Goal: Information Seeking & Learning: Learn about a topic

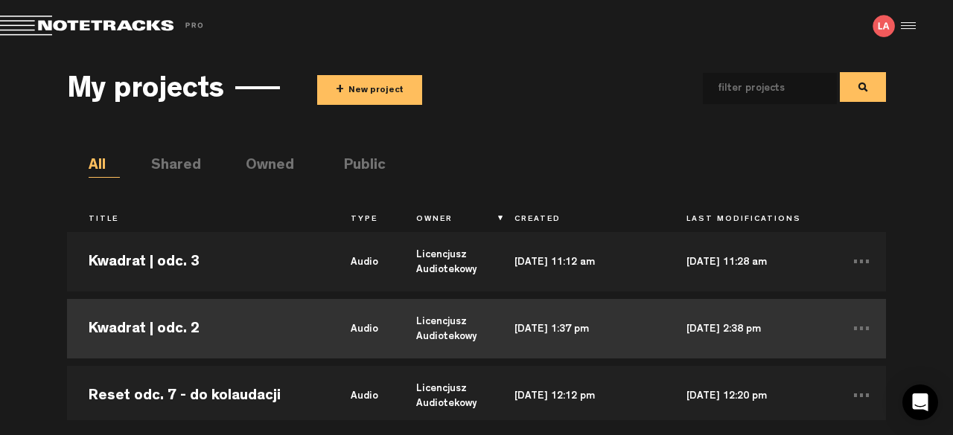
click at [127, 334] on td "Kwadrat | odc. 2" at bounding box center [198, 329] width 262 height 67
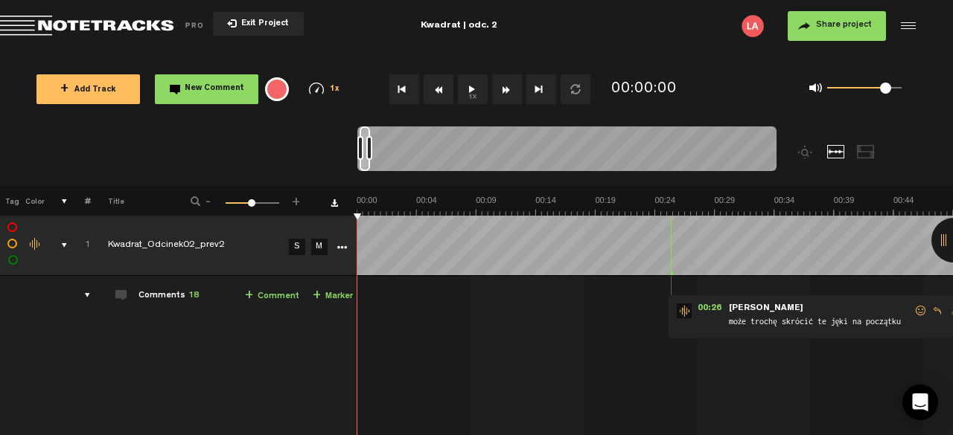
click at [942, 242] on div at bounding box center [953, 240] width 45 height 45
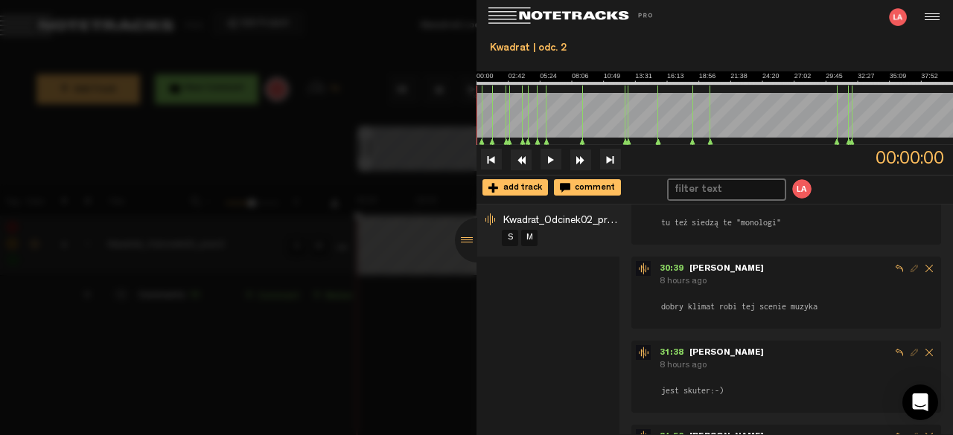
scroll to position [1498, 0]
click at [475, 241] on div at bounding box center [477, 240] width 45 height 45
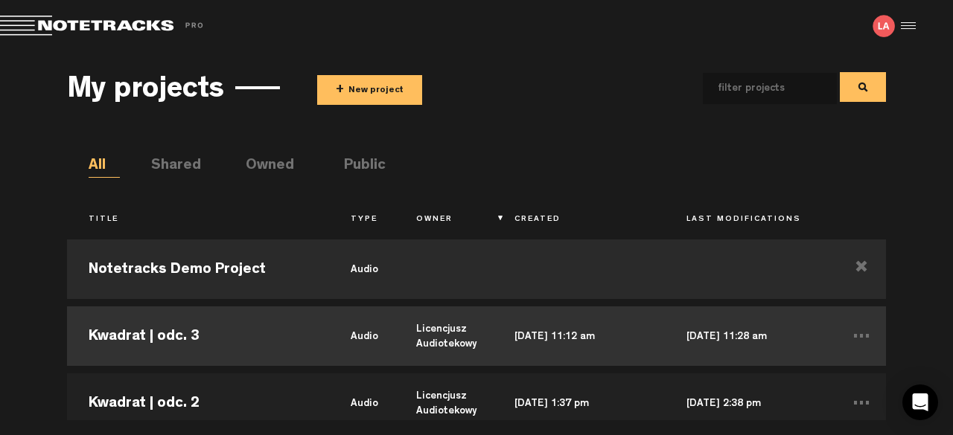
click at [211, 339] on td "Kwadrat | odc. 3" at bounding box center [198, 336] width 262 height 67
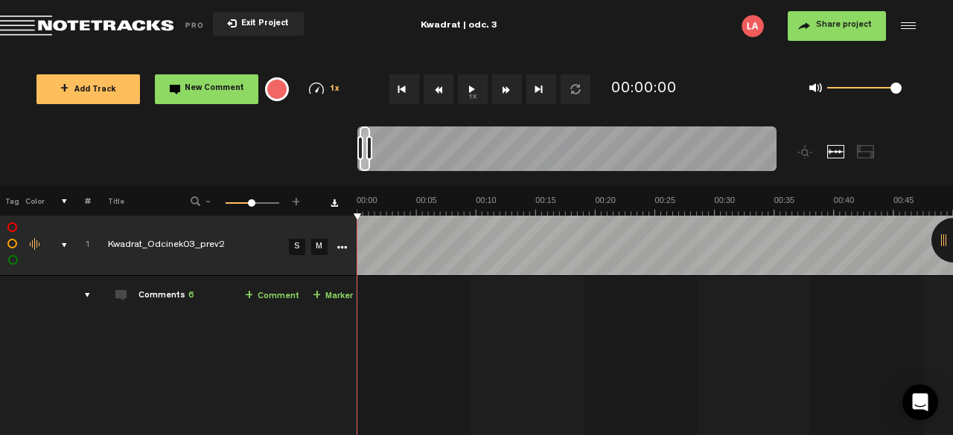
click at [940, 247] on div at bounding box center [953, 240] width 45 height 45
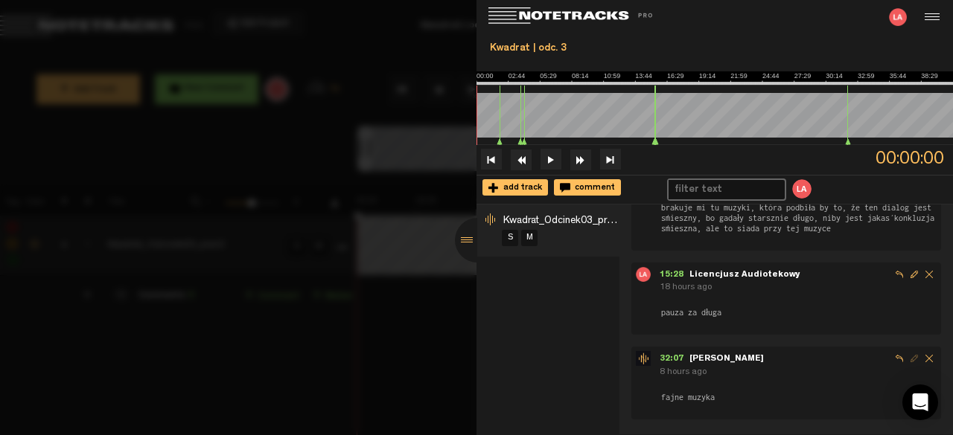
scroll to position [330, 0]
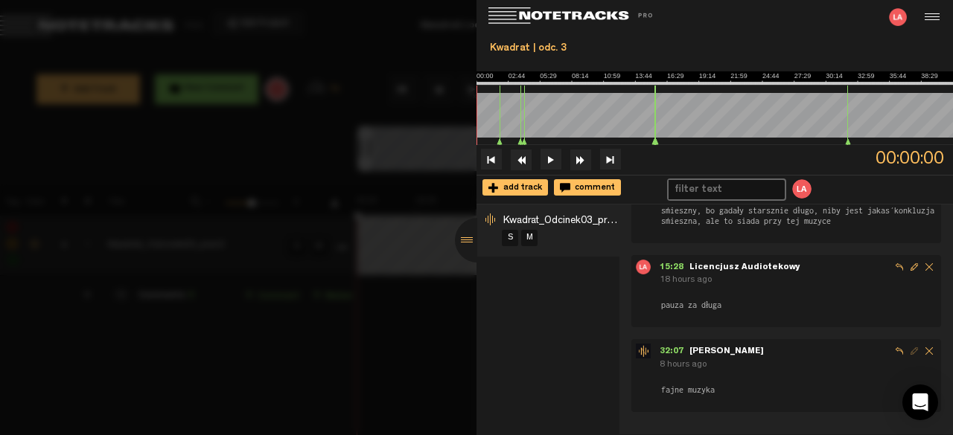
click at [464, 243] on div at bounding box center [477, 240] width 45 height 45
